Goal: Information Seeking & Learning: Check status

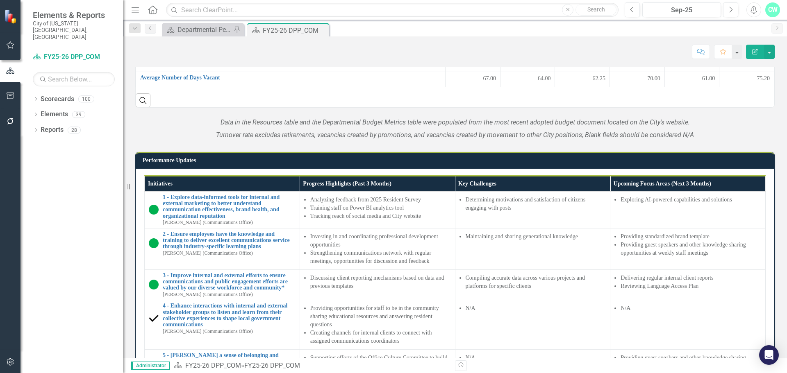
scroll to position [451, 0]
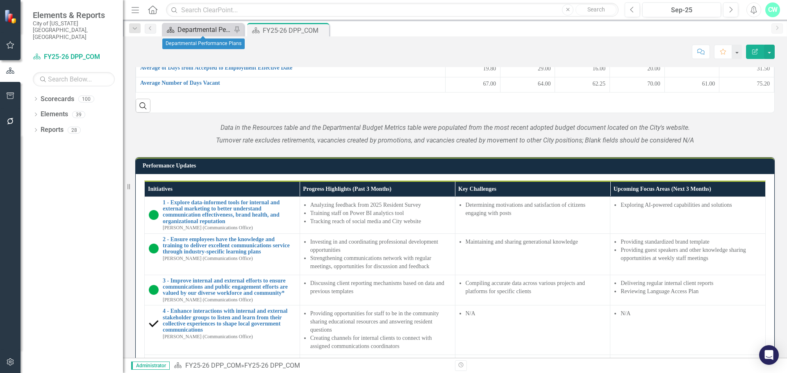
click at [208, 27] on div "Departmental Performance Plans" at bounding box center [204, 30] width 54 height 10
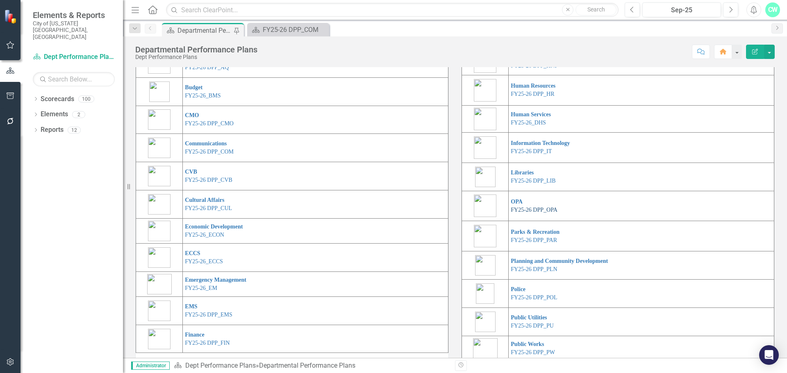
scroll to position [82, 0]
click at [529, 183] on link "FY25-26 DPP_LIB" at bounding box center [533, 180] width 45 height 6
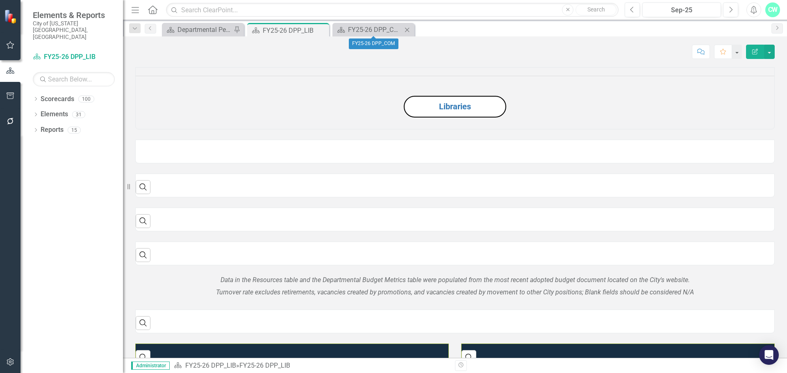
click at [406, 31] on icon "Close" at bounding box center [407, 30] width 8 height 7
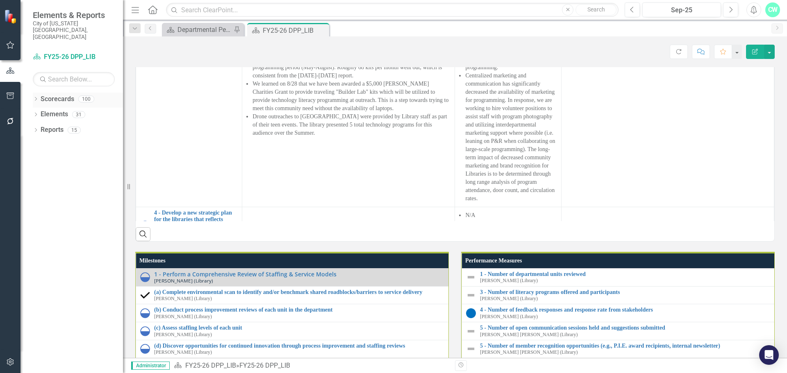
click at [39, 93] on div "Dropdown Scorecards 100" at bounding box center [78, 101] width 90 height 16
click at [36, 98] on icon "Dropdown" at bounding box center [36, 100] width 6 height 5
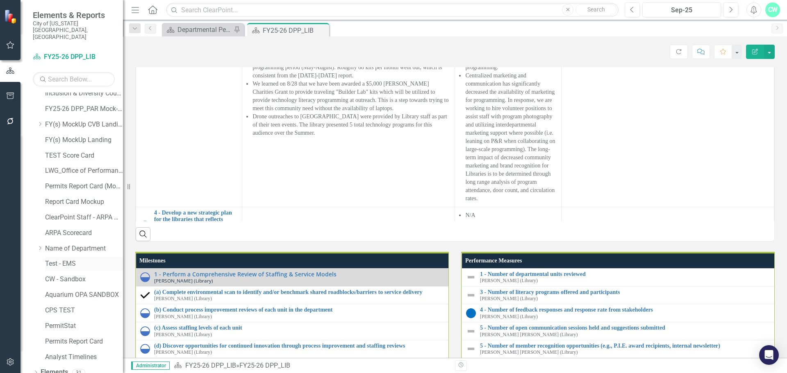
scroll to position [357, 0]
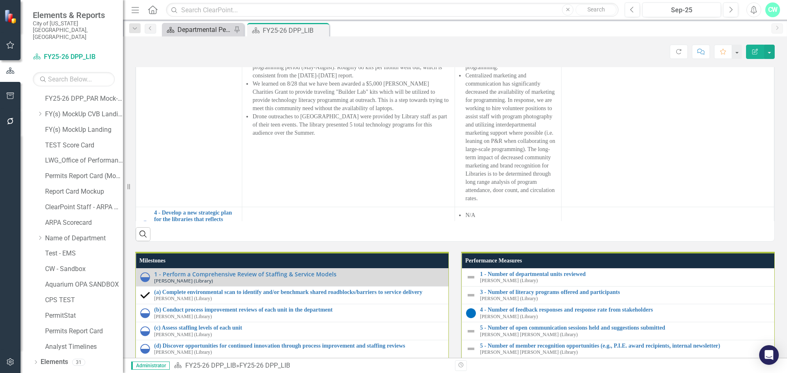
click at [210, 31] on div "Departmental Performance Plans" at bounding box center [204, 30] width 54 height 10
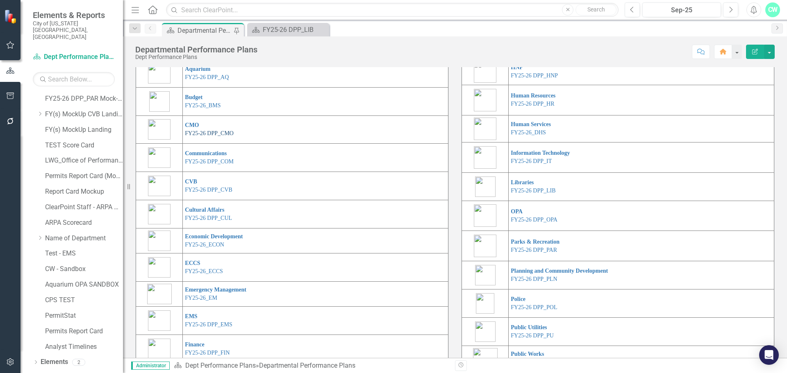
scroll to position [68, 0]
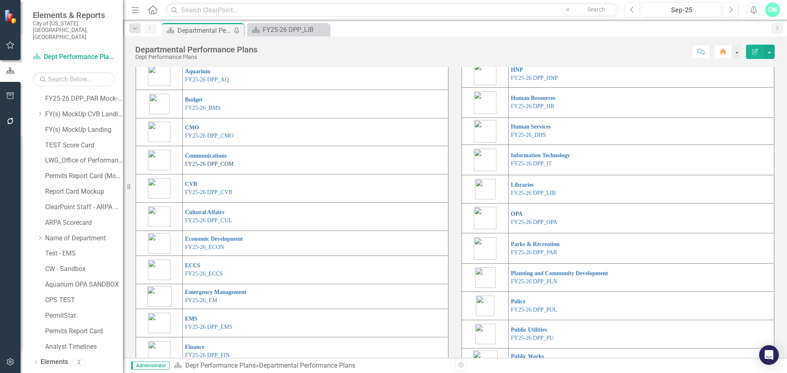
click at [211, 167] on link "FY25-26 DPP_COM" at bounding box center [209, 164] width 49 height 6
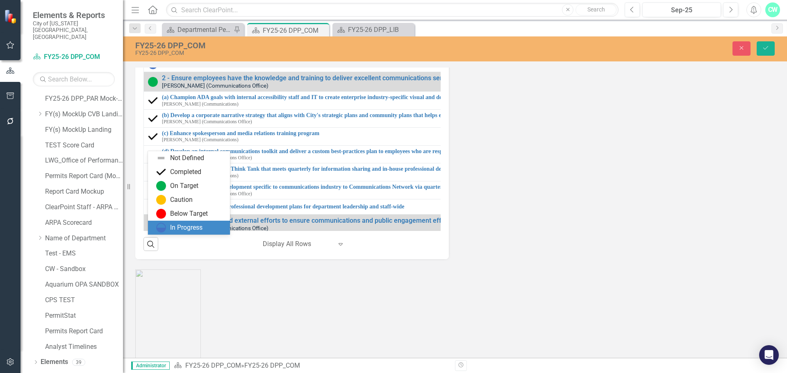
click at [184, 225] on div "In Progress" at bounding box center [186, 227] width 32 height 9
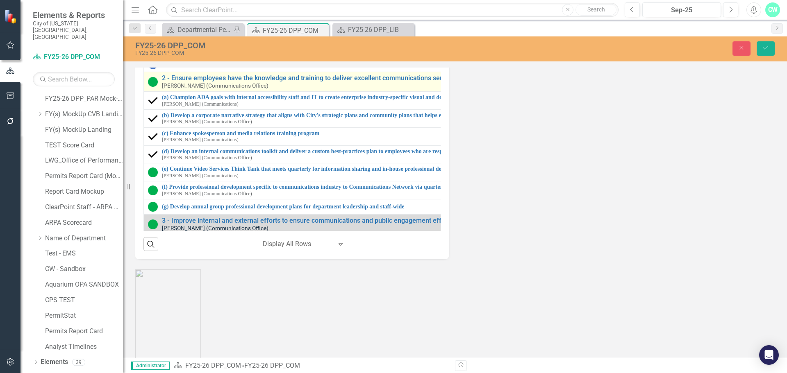
click at [150, 87] on img at bounding box center [153, 82] width 10 height 10
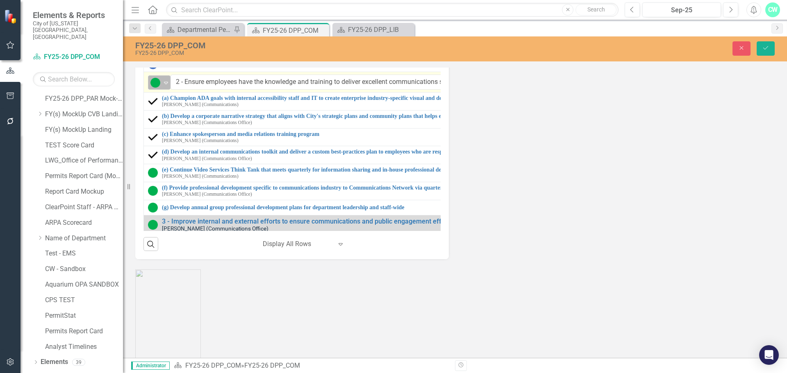
click at [150, 89] on div "On Target" at bounding box center [156, 82] width 12 height 11
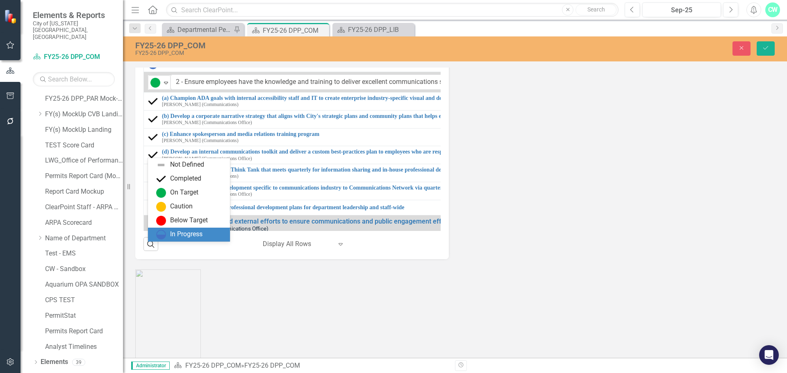
click at [178, 241] on div "In Progress" at bounding box center [189, 235] width 82 height 14
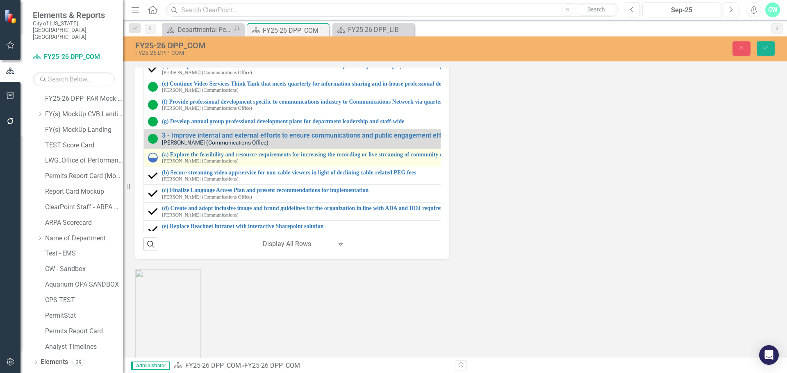
scroll to position [123, 0]
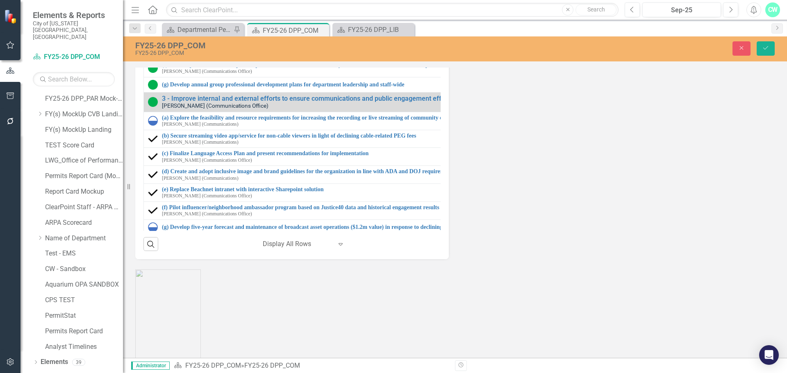
click at [152, 55] on img at bounding box center [153, 50] width 10 height 10
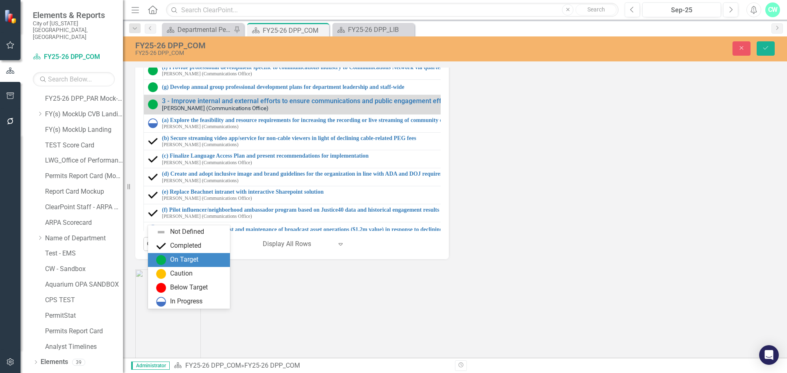
click at [156, 57] on img at bounding box center [155, 52] width 10 height 10
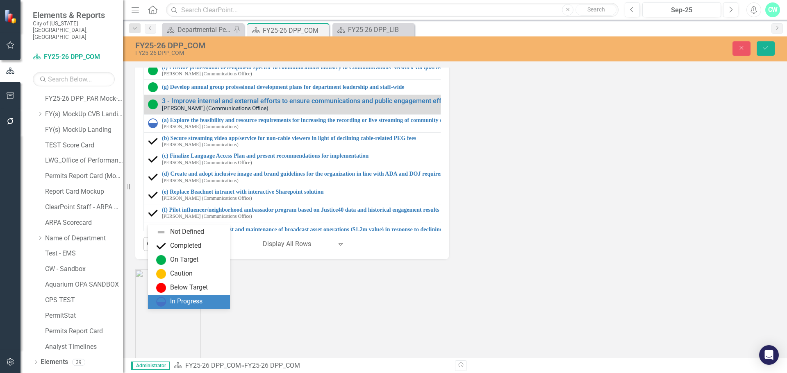
click at [182, 299] on div "In Progress" at bounding box center [186, 301] width 32 height 9
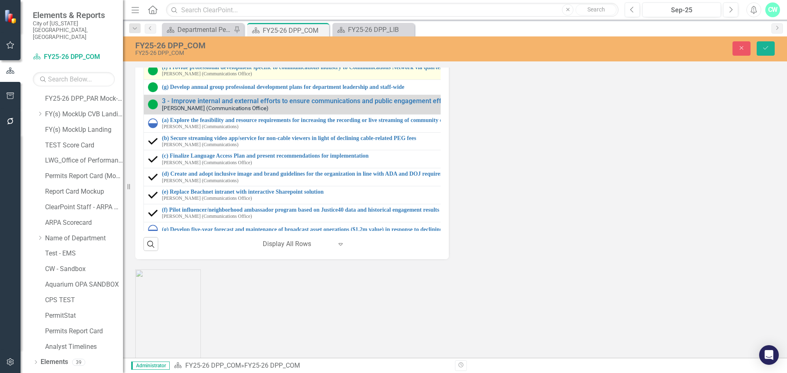
click at [150, 75] on img at bounding box center [153, 71] width 10 height 10
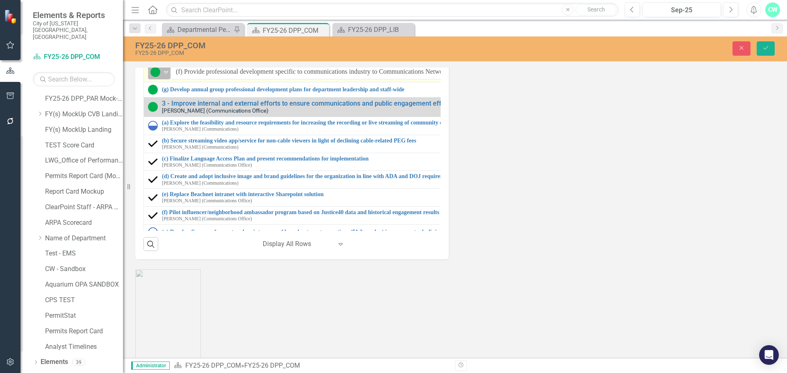
click at [154, 77] on img at bounding box center [155, 72] width 10 height 10
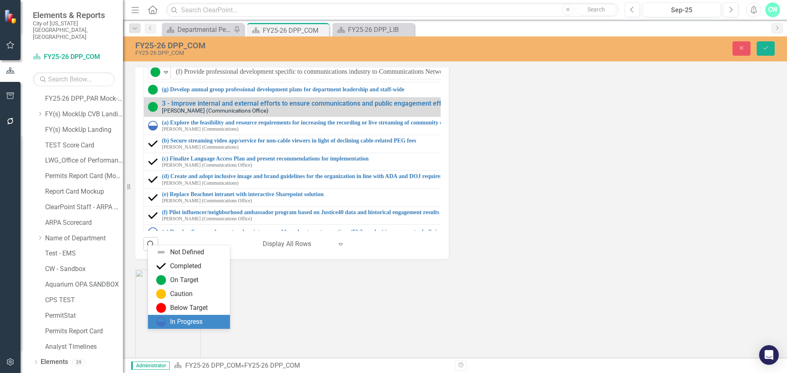
click at [181, 318] on div "In Progress" at bounding box center [186, 322] width 32 height 9
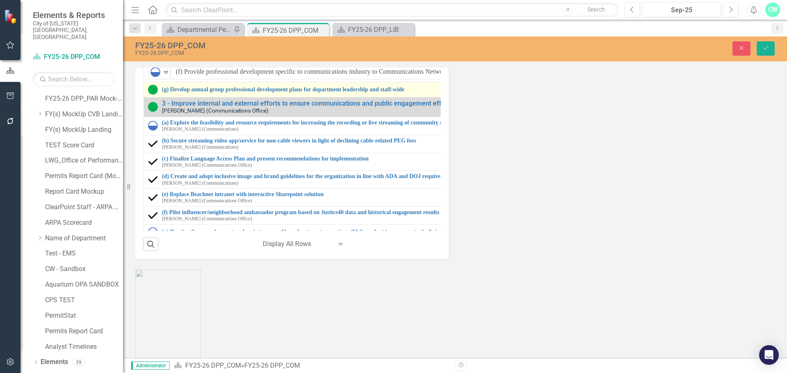
click at [152, 95] on img at bounding box center [153, 90] width 10 height 10
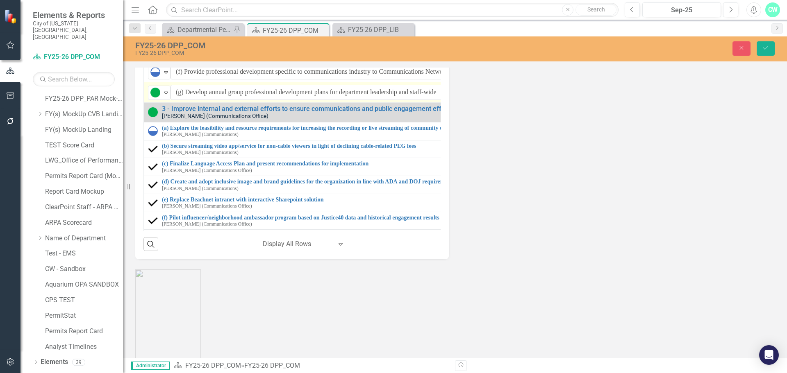
click at [152, 98] on img at bounding box center [155, 93] width 10 height 10
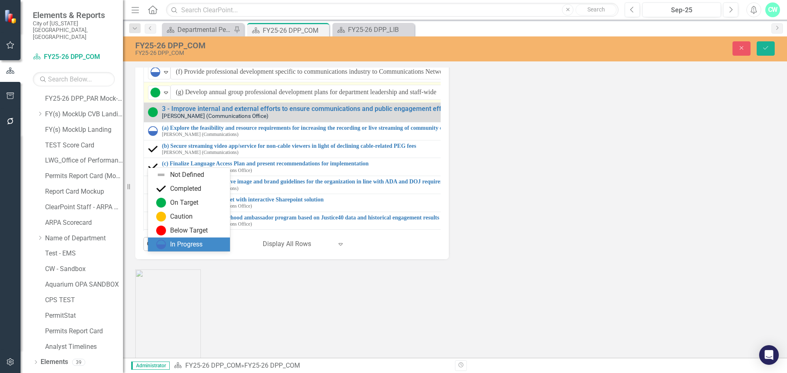
click at [180, 247] on div "In Progress" at bounding box center [186, 244] width 32 height 9
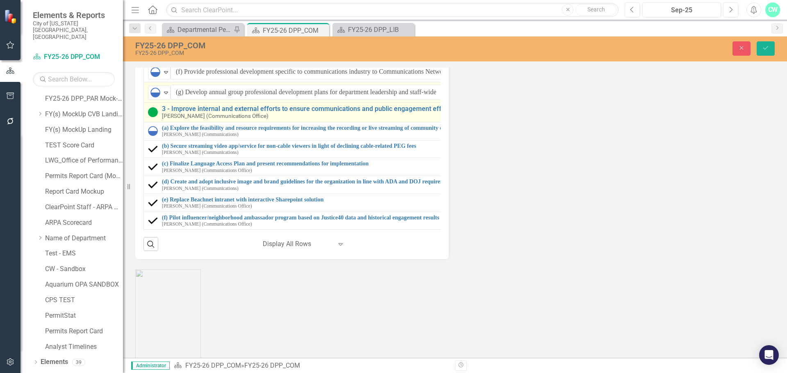
click at [150, 117] on img at bounding box center [153, 112] width 10 height 10
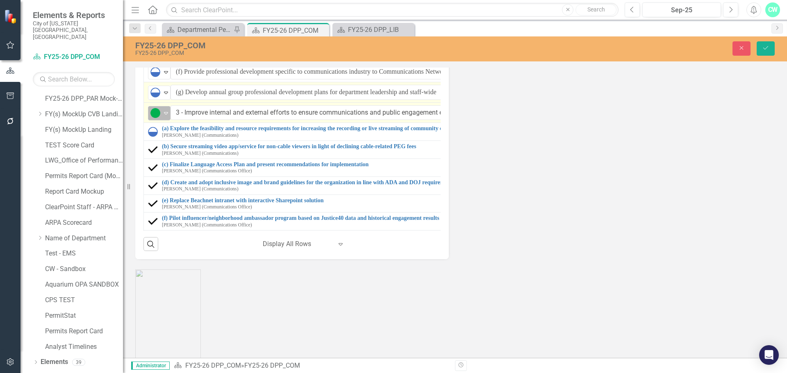
click at [153, 118] on img at bounding box center [155, 113] width 10 height 10
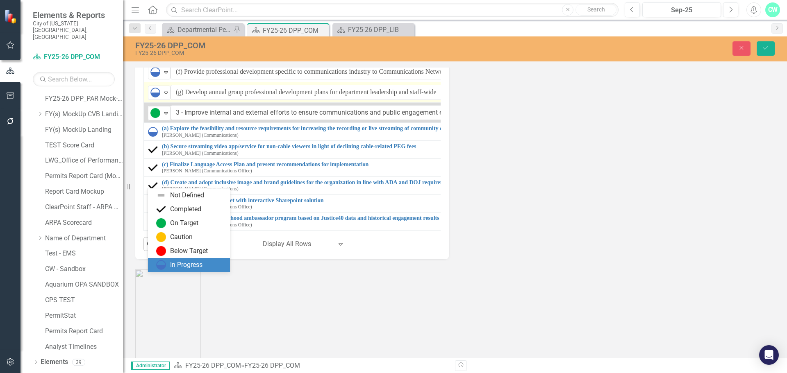
click at [179, 268] on div "In Progress" at bounding box center [186, 265] width 32 height 9
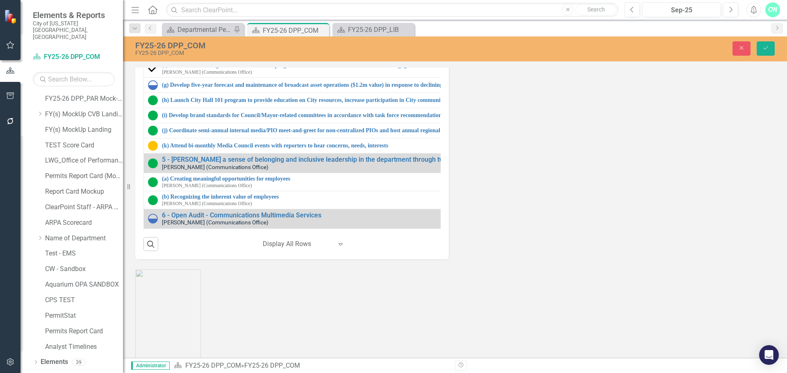
scroll to position [287, 0]
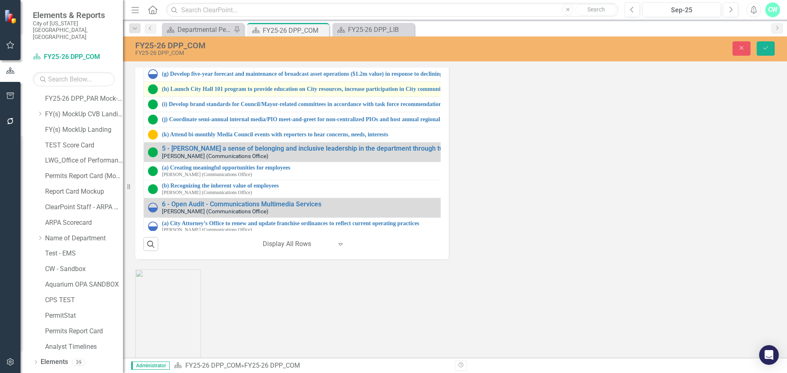
click at [152, 94] on img at bounding box center [153, 89] width 10 height 10
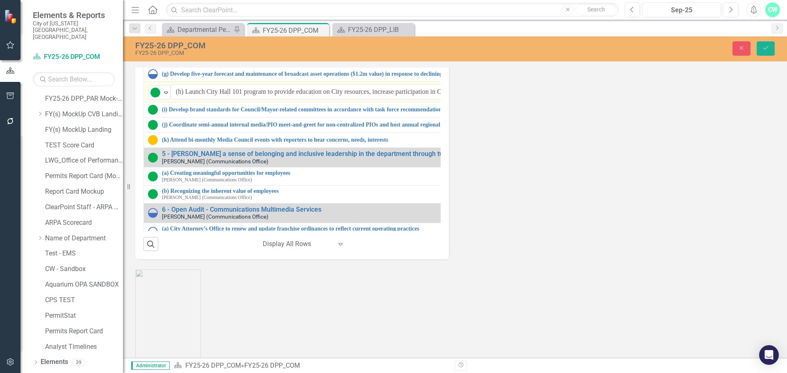
click at [153, 98] on img at bounding box center [155, 93] width 10 height 10
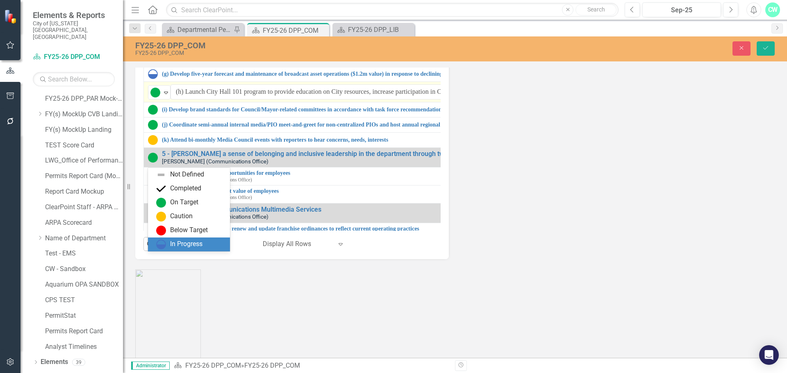
click at [175, 242] on div "In Progress" at bounding box center [186, 244] width 32 height 9
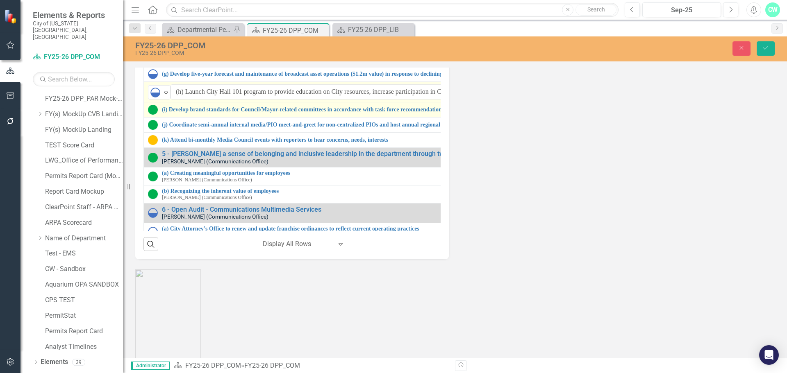
click at [154, 115] on img at bounding box center [153, 110] width 10 height 10
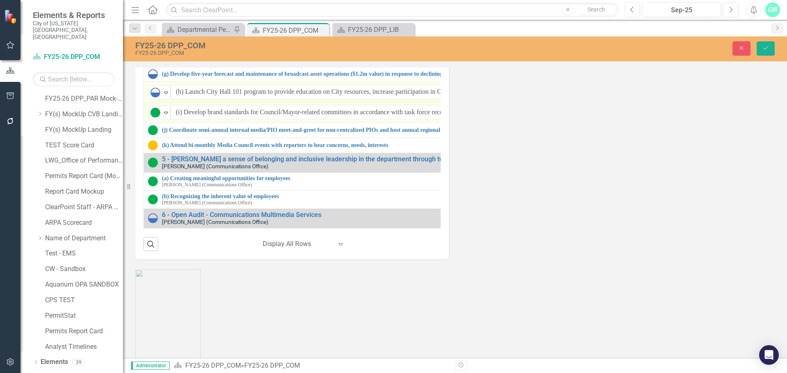
click at [154, 118] on img at bounding box center [155, 113] width 10 height 10
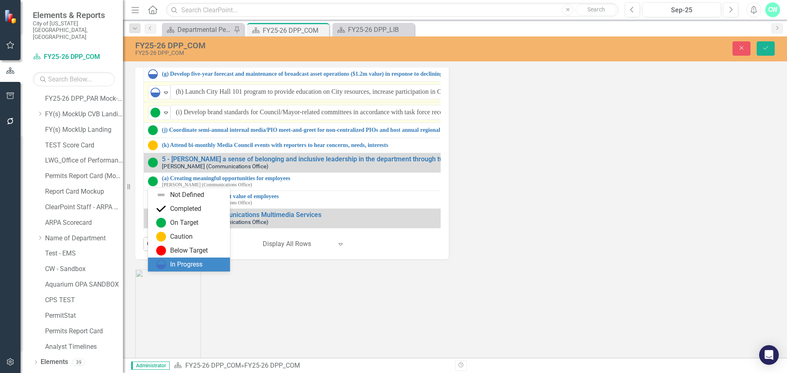
click at [179, 267] on div "In Progress" at bounding box center [186, 264] width 32 height 9
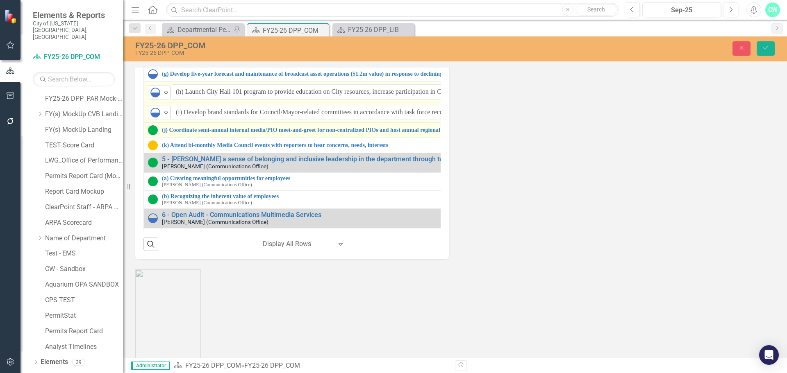
click at [154, 135] on img at bounding box center [153, 130] width 10 height 10
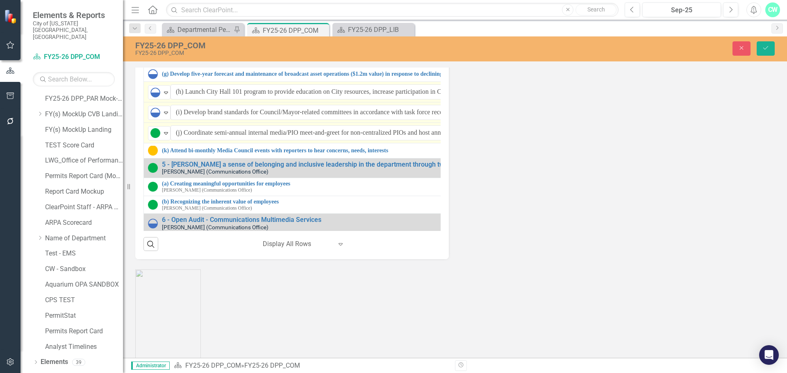
click at [153, 141] on div "On Target Expand (j) Coordinate semi-annual internal media/PIO meet-and-greet f…" at bounding box center [466, 132] width 637 height 15
click at [155, 138] on img at bounding box center [155, 133] width 10 height 10
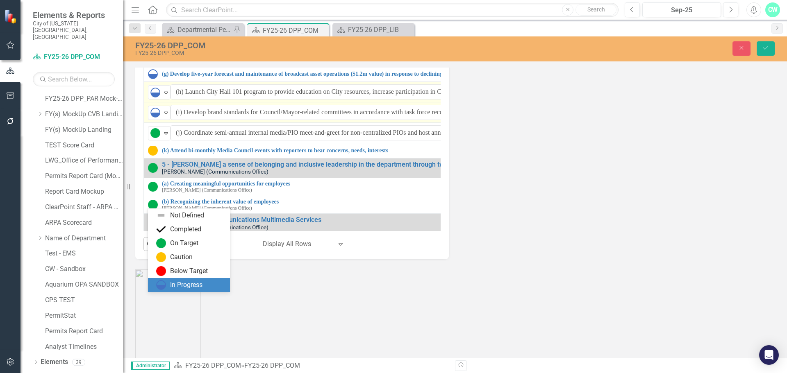
click at [175, 281] on div "In Progress" at bounding box center [186, 285] width 32 height 9
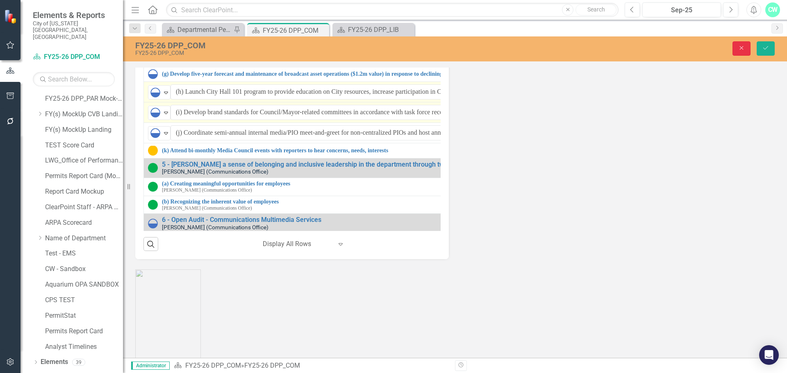
click at [741, 50] on icon "Close" at bounding box center [741, 48] width 7 height 6
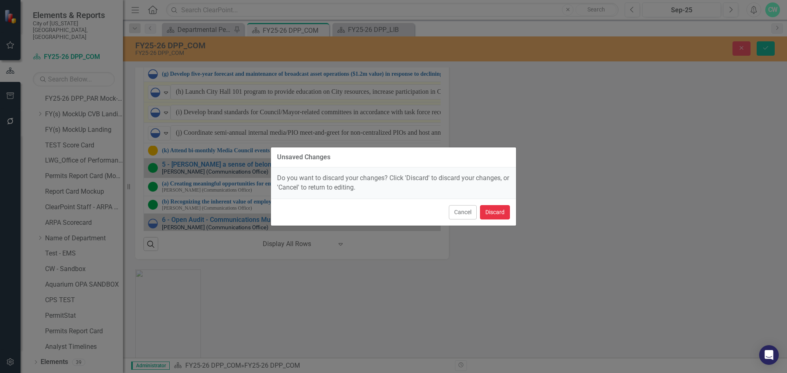
click at [499, 219] on button "Discard" at bounding box center [495, 212] width 30 height 14
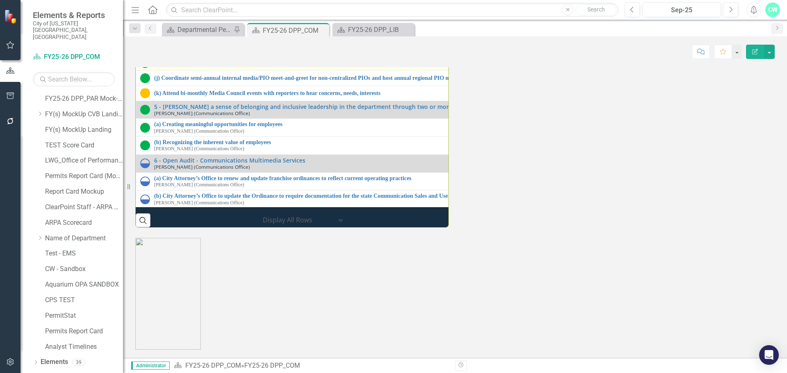
click at [498, 211] on div "Milestones 1 - Explore data-informed tools for internal and external marketing …" at bounding box center [454, 71] width 651 height 311
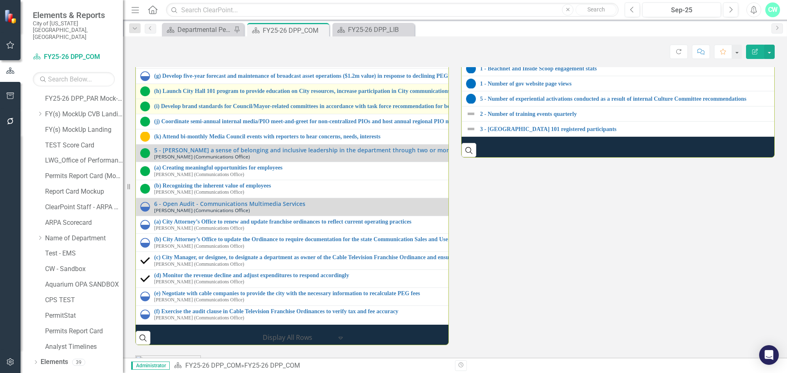
scroll to position [946, 0]
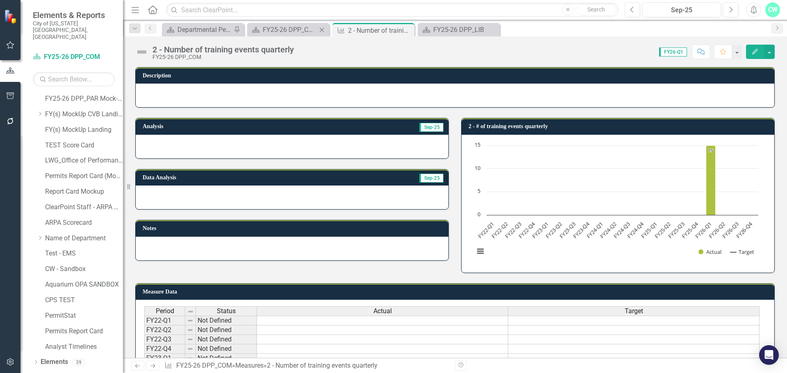
click at [285, 35] on div "Scorecard FY25-26 DPP_COM Close" at bounding box center [288, 30] width 82 height 14
click at [284, 30] on div "FY25-26 DPP_COM" at bounding box center [290, 30] width 54 height 10
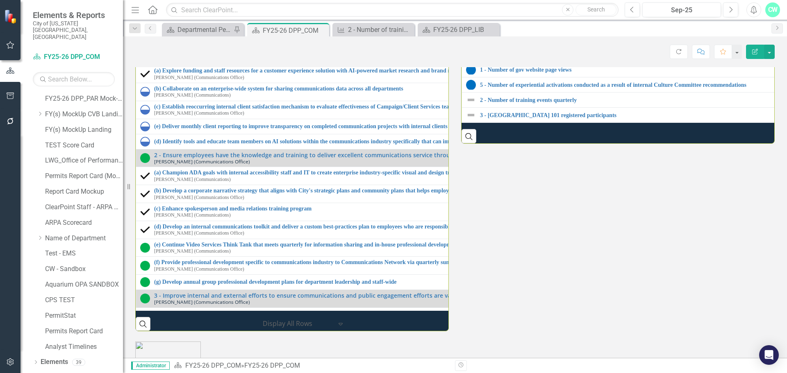
scroll to position [1024, 0]
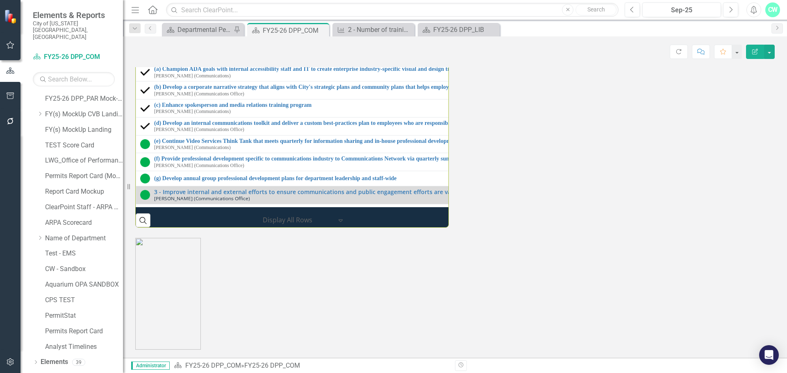
click at [502, 15] on link "3 - [GEOGRAPHIC_DATA] 101 registered participants" at bounding box center [786, 12] width 612 height 6
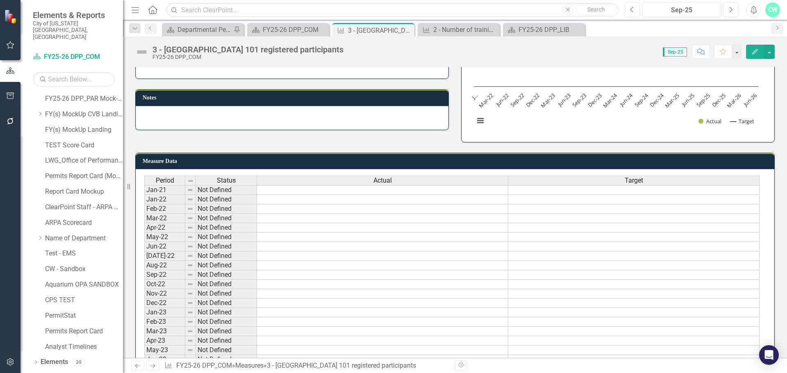
scroll to position [88, 0]
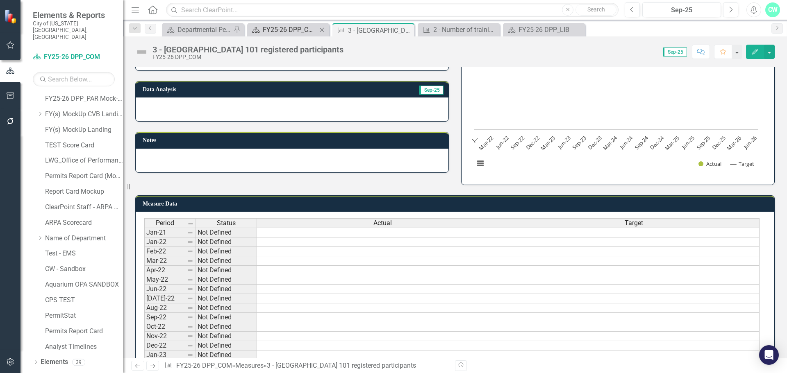
click at [296, 32] on div "FY25-26 DPP_COM" at bounding box center [290, 30] width 54 height 10
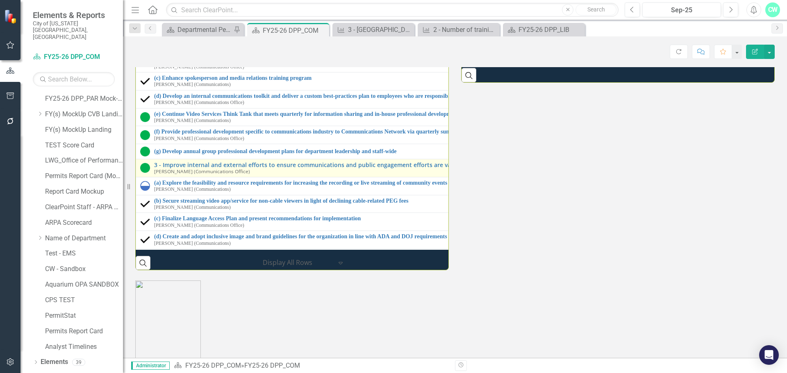
scroll to position [164, 0]
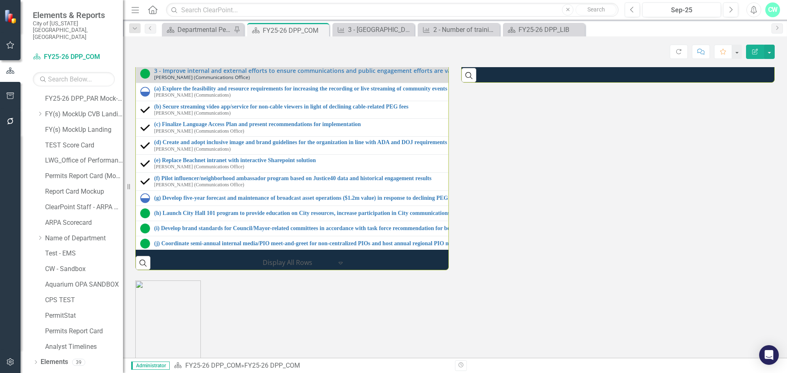
click at [513, 42] on link "3 - [GEOGRAPHIC_DATA] 101 registered participants" at bounding box center [789, 39] width 619 height 6
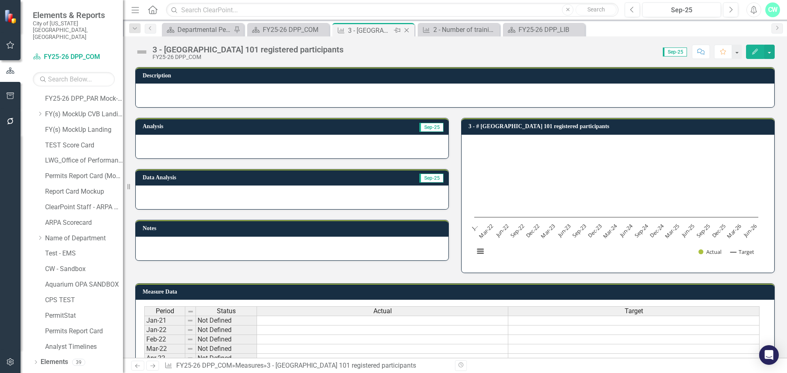
click at [406, 30] on icon "Close" at bounding box center [406, 30] width 8 height 7
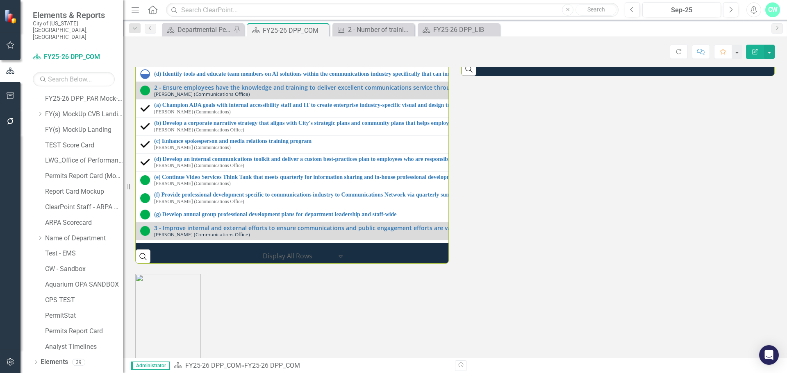
scroll to position [901, 0]
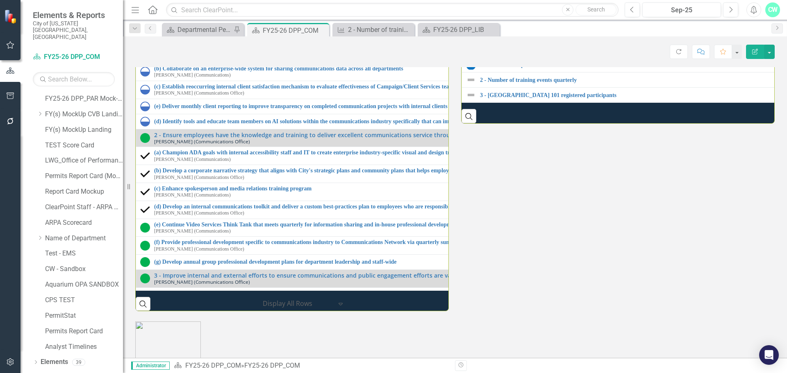
click at [499, 27] on th "Performance Measures" at bounding box center [779, 19] width 634 height 16
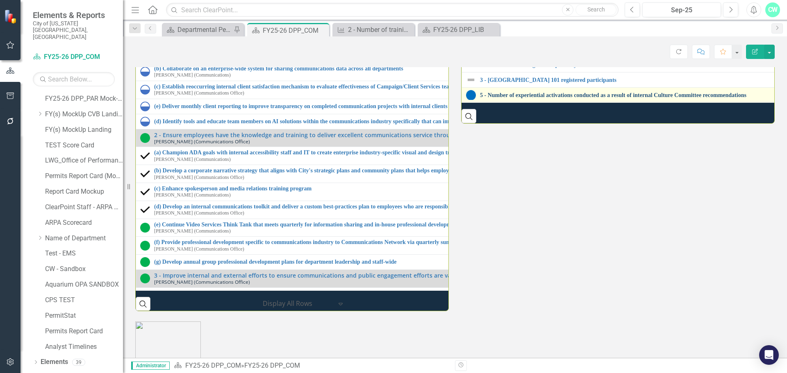
click at [501, 98] on link "5 - Number of experiential activations conducted as a result of internal Cultur…" at bounding box center [787, 95] width 614 height 6
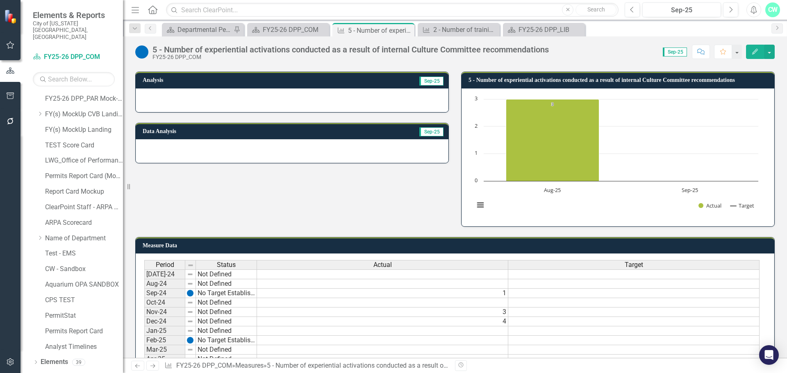
scroll to position [1, 0]
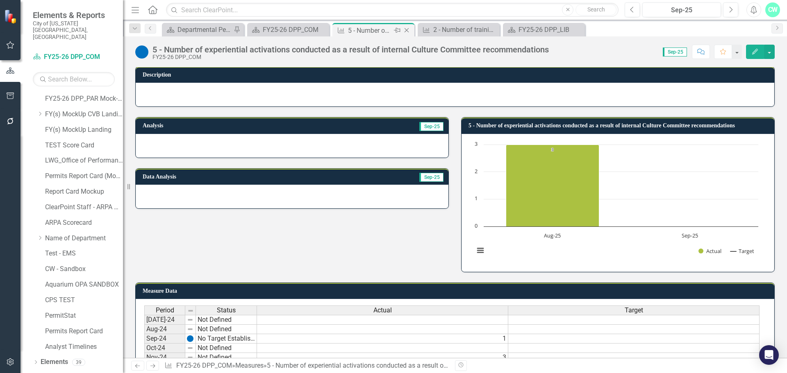
click at [407, 29] on icon "Close" at bounding box center [406, 30] width 8 height 7
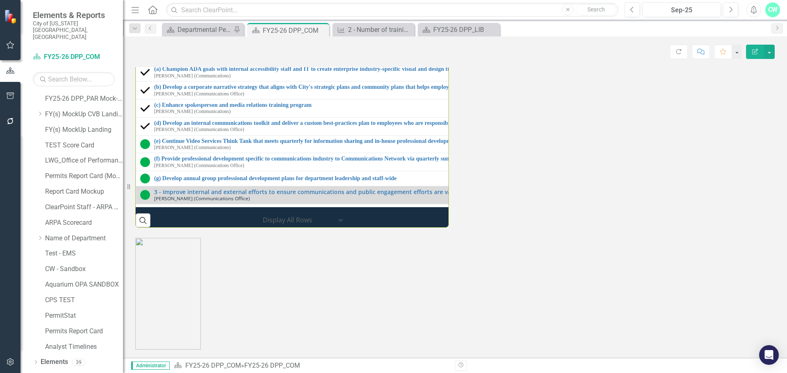
scroll to position [983, 0]
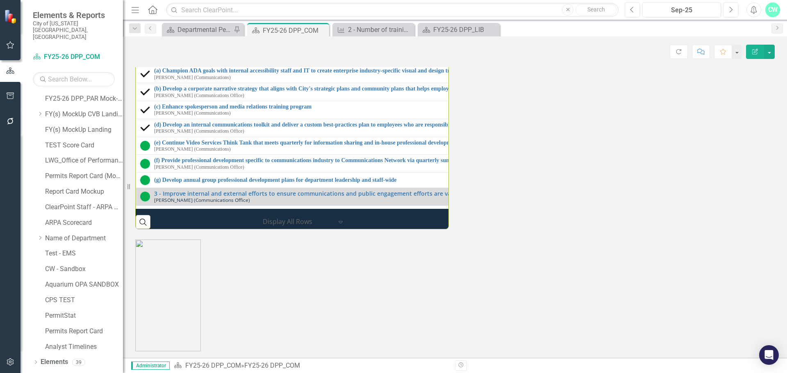
click at [7, 217] on div at bounding box center [10, 242] width 20 height 216
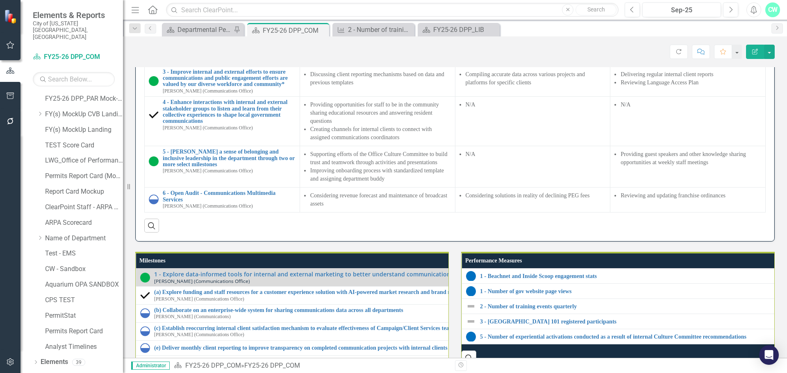
scroll to position [414, 0]
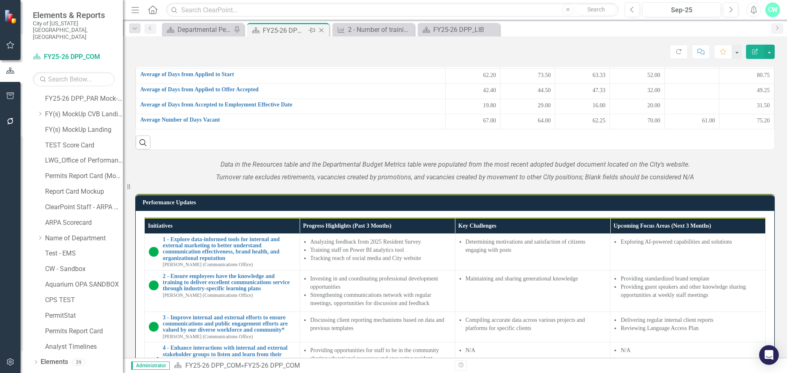
click at [322, 32] on icon "Close" at bounding box center [321, 30] width 8 height 7
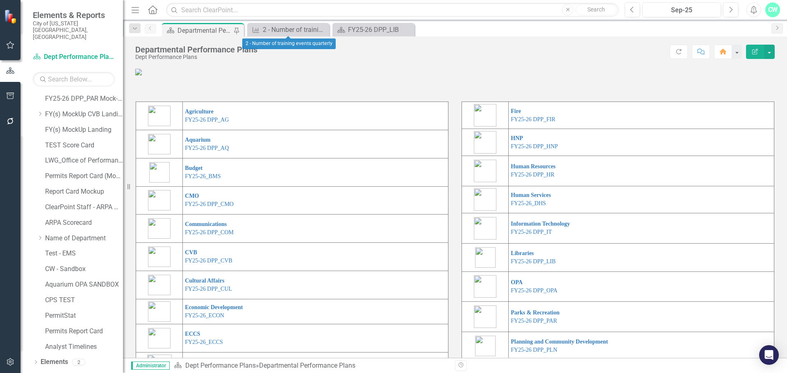
click at [0, 0] on icon "Close" at bounding box center [0, 0] width 0 height 0
click at [302, 31] on div "FY25-26 DPP_LIB" at bounding box center [290, 30] width 54 height 10
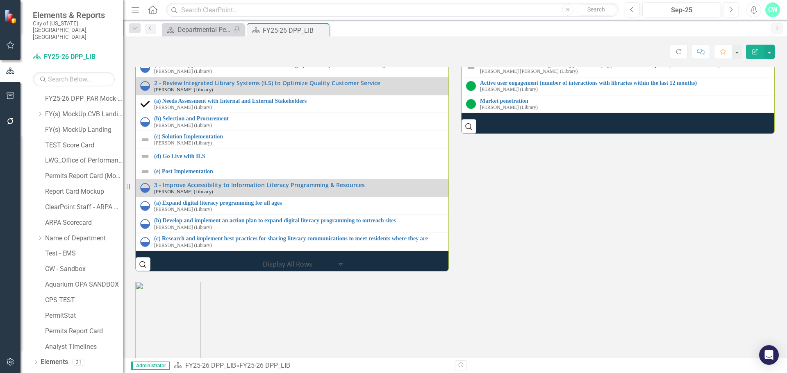
scroll to position [1065, 0]
